Goal: Find specific fact: Find specific fact

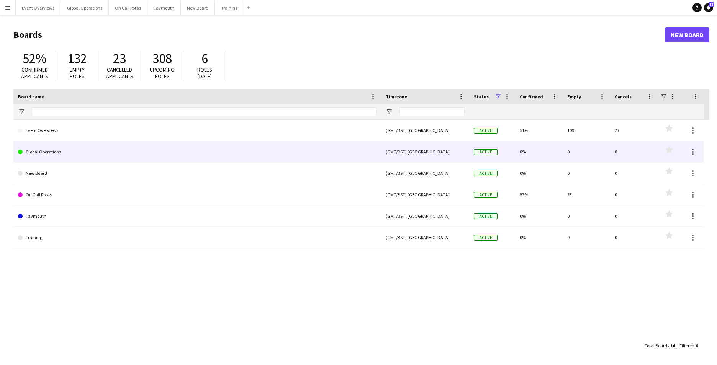
click at [45, 153] on link "Global Operations" at bounding box center [197, 151] width 359 height 21
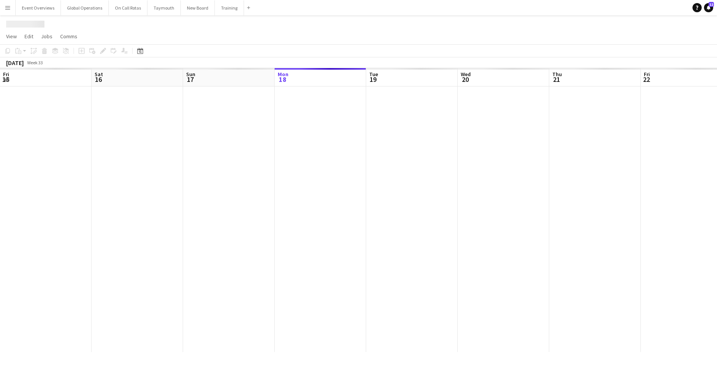
scroll to position [0, 183]
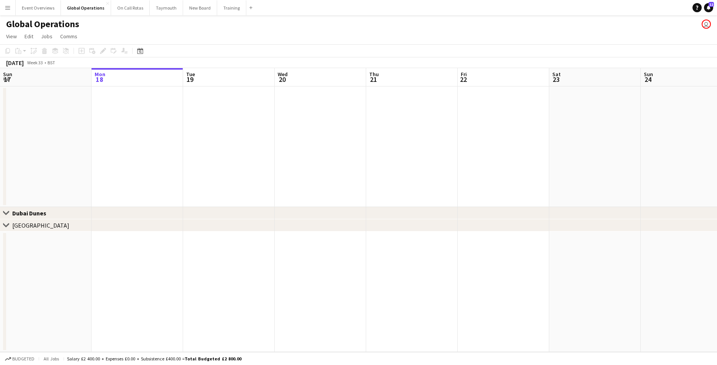
click at [4, 5] on button "Menu" at bounding box center [7, 7] width 15 height 15
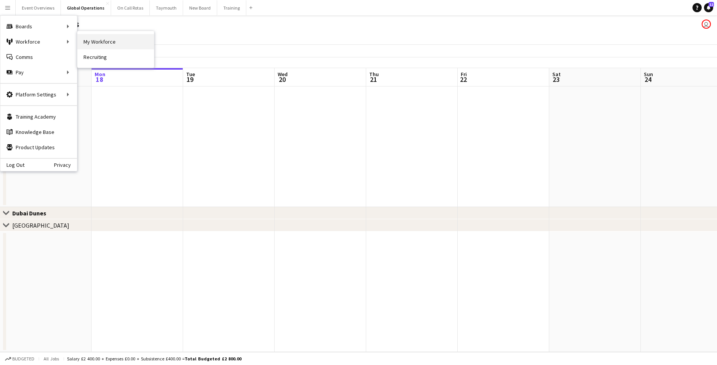
click at [95, 42] on link "My Workforce" at bounding box center [115, 41] width 77 height 15
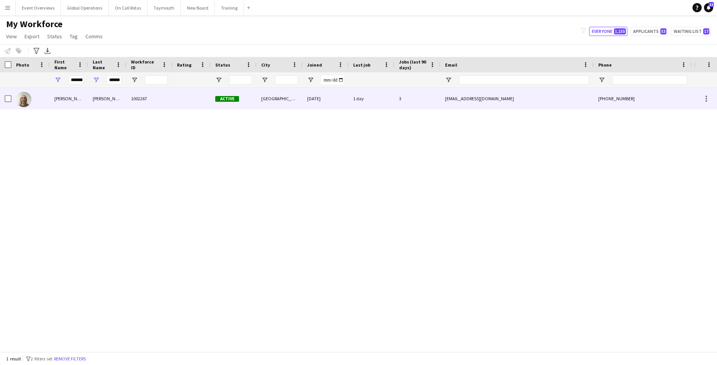
click at [65, 96] on div "[PERSON_NAME]" at bounding box center [69, 98] width 38 height 21
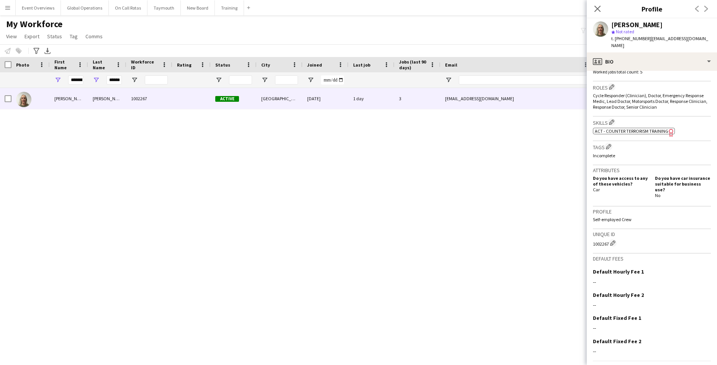
scroll to position [251, 0]
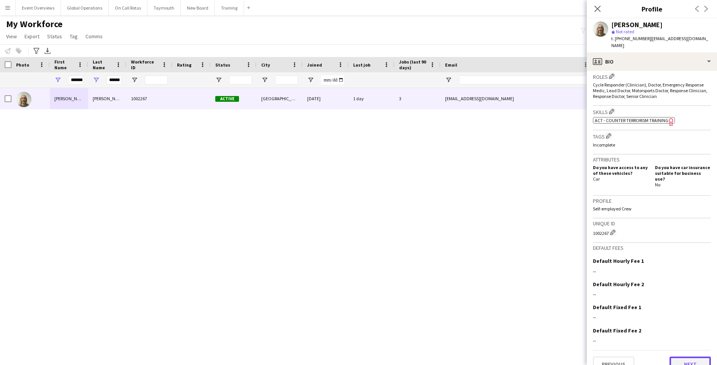
click at [676, 357] on button "Next" at bounding box center [690, 364] width 41 height 15
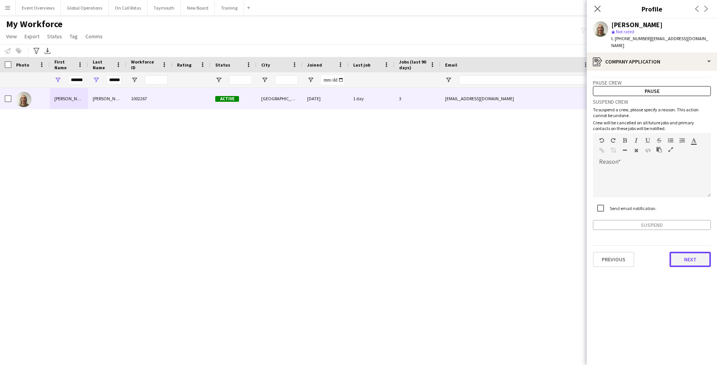
click at [691, 252] on button "Next" at bounding box center [690, 259] width 41 height 15
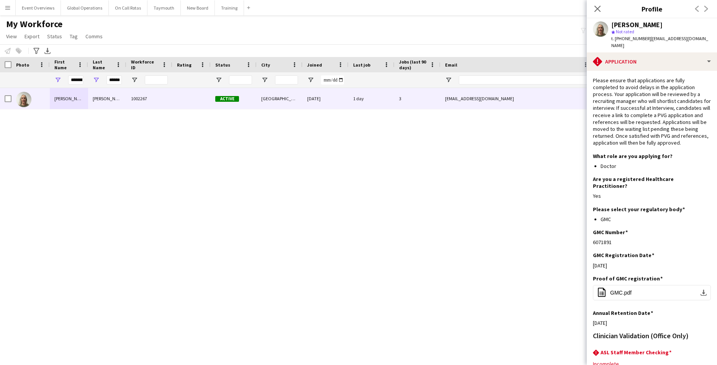
drag, startPoint x: 616, startPoint y: 229, endPoint x: 588, endPoint y: 228, distance: 28.0
click at [588, 228] on app-section-data-types "Please ensure that applications are fully completed to avoid delays in the appl…" at bounding box center [652, 218] width 130 height 295
drag, startPoint x: 588, startPoint y: 228, endPoint x: 599, endPoint y: 228, distance: 11.1
copy div "6071891"
